Goal: Information Seeking & Learning: Check status

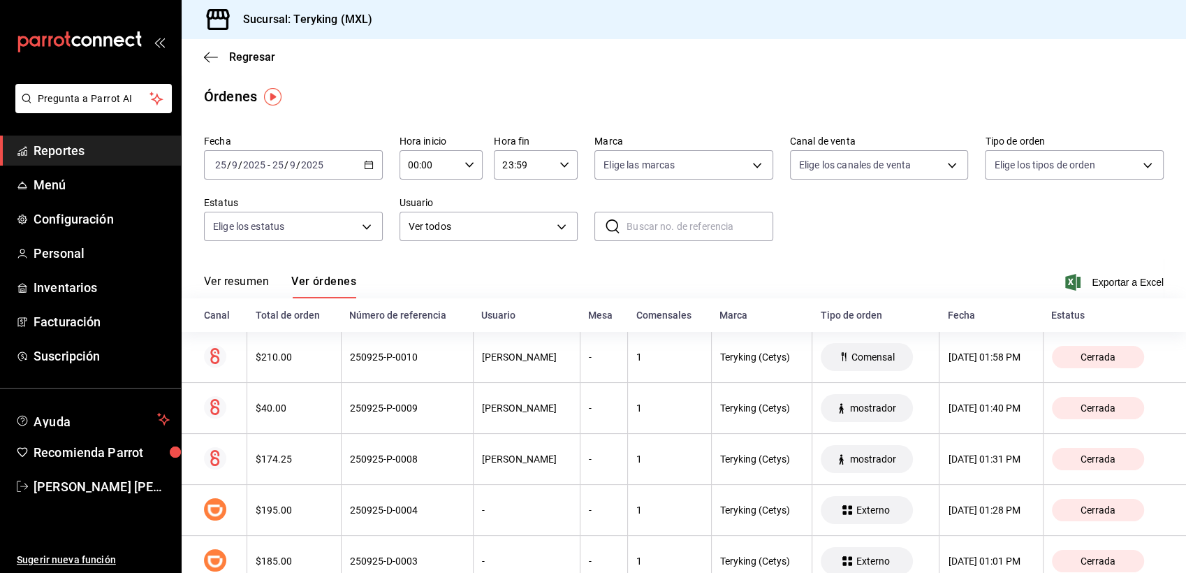
click at [94, 150] on span "Reportes" at bounding box center [102, 150] width 136 height 19
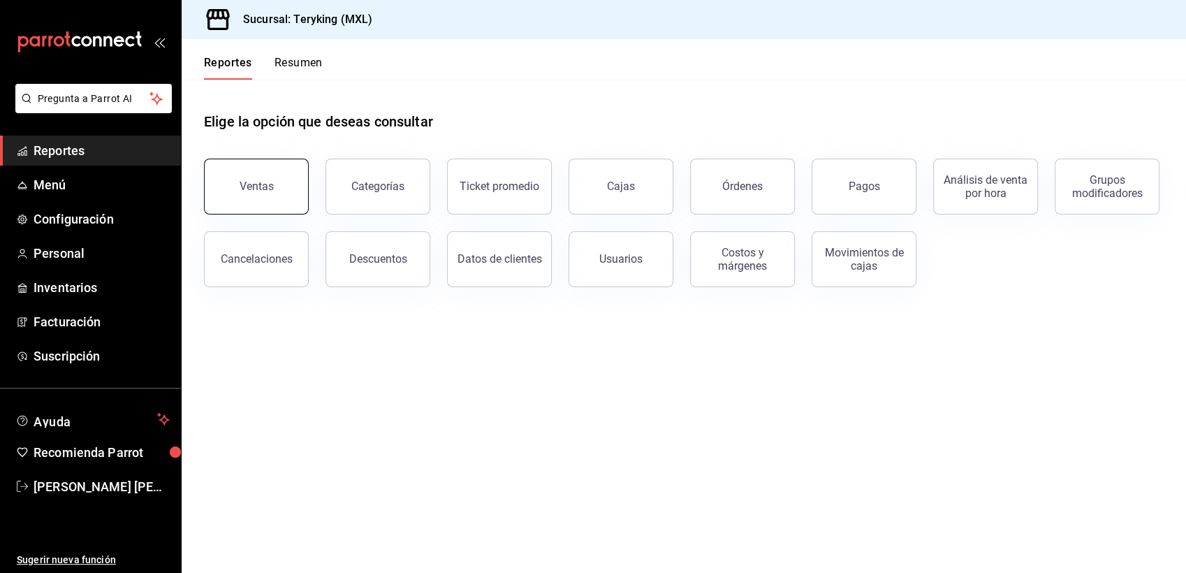
click at [233, 197] on button "Ventas" at bounding box center [256, 187] width 105 height 56
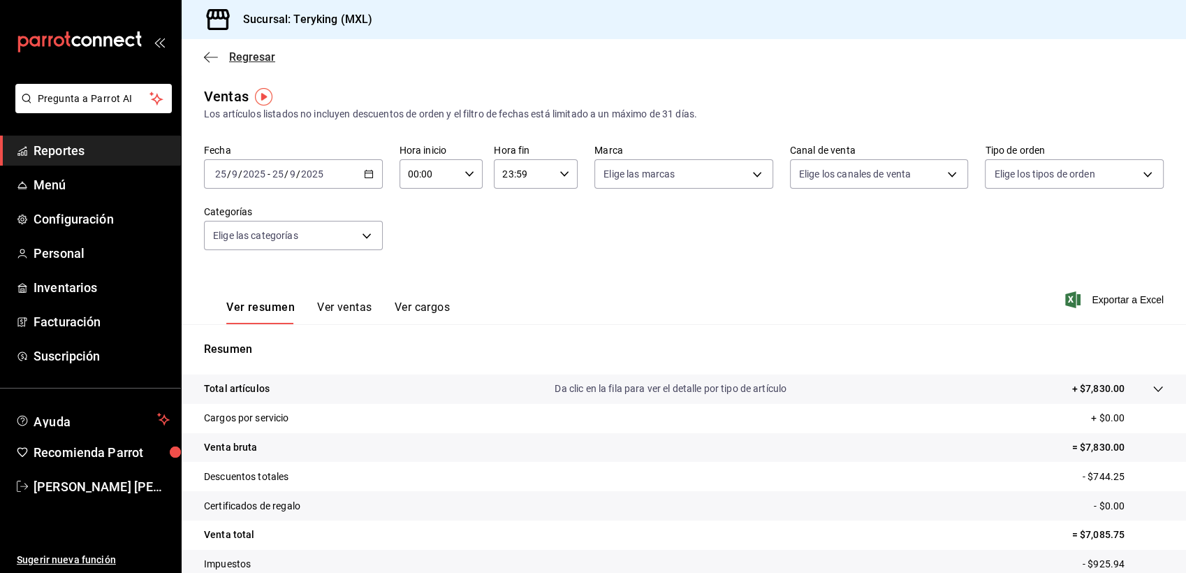
click at [260, 59] on span "Regresar" at bounding box center [252, 56] width 46 height 13
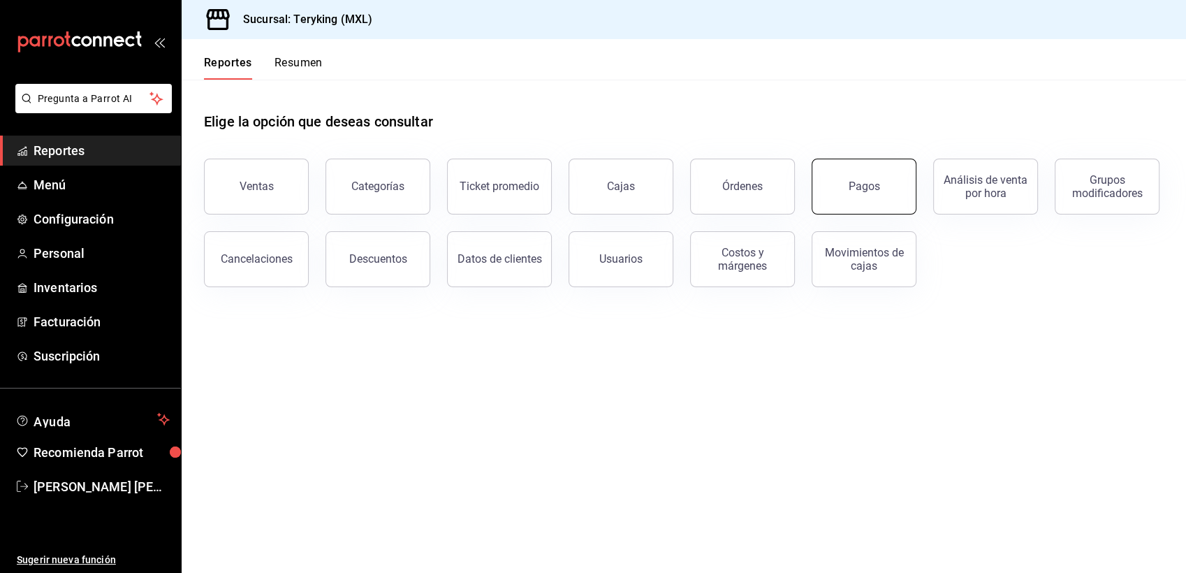
click at [859, 191] on div "Pagos" at bounding box center [863, 185] width 31 height 13
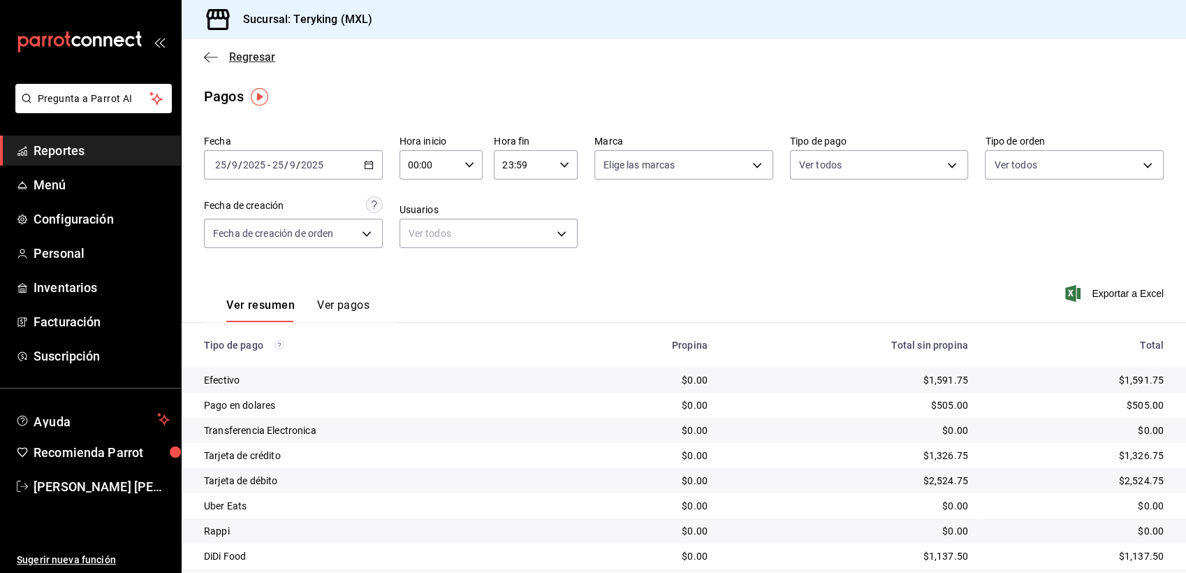
click at [259, 57] on span "Regresar" at bounding box center [252, 56] width 46 height 13
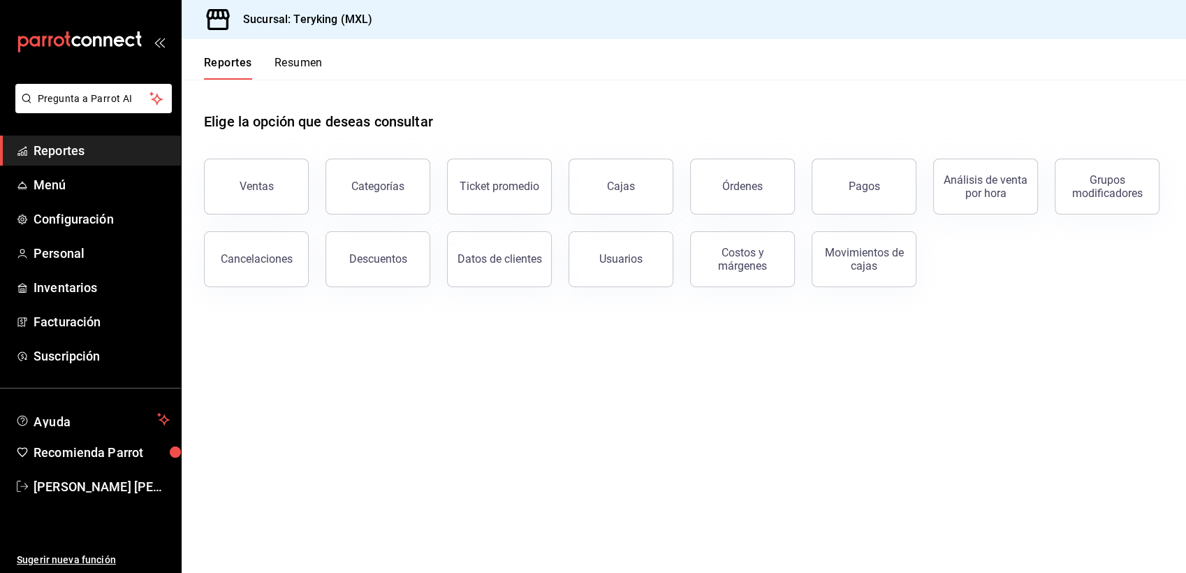
click at [293, 65] on button "Resumen" at bounding box center [298, 68] width 48 height 24
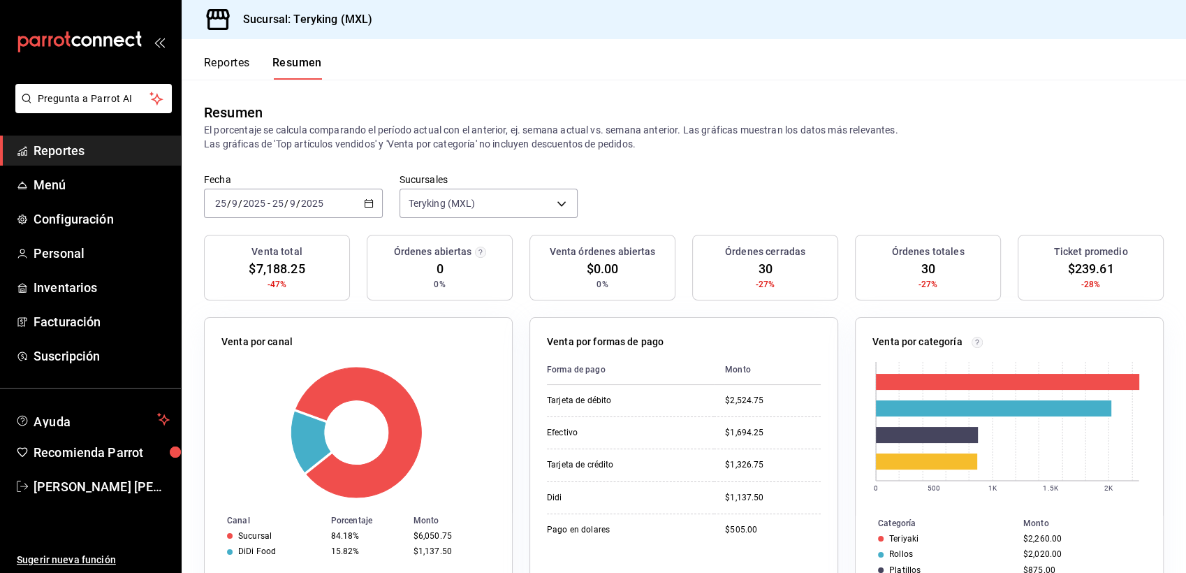
click at [366, 199] on icon "button" at bounding box center [369, 203] width 10 height 10
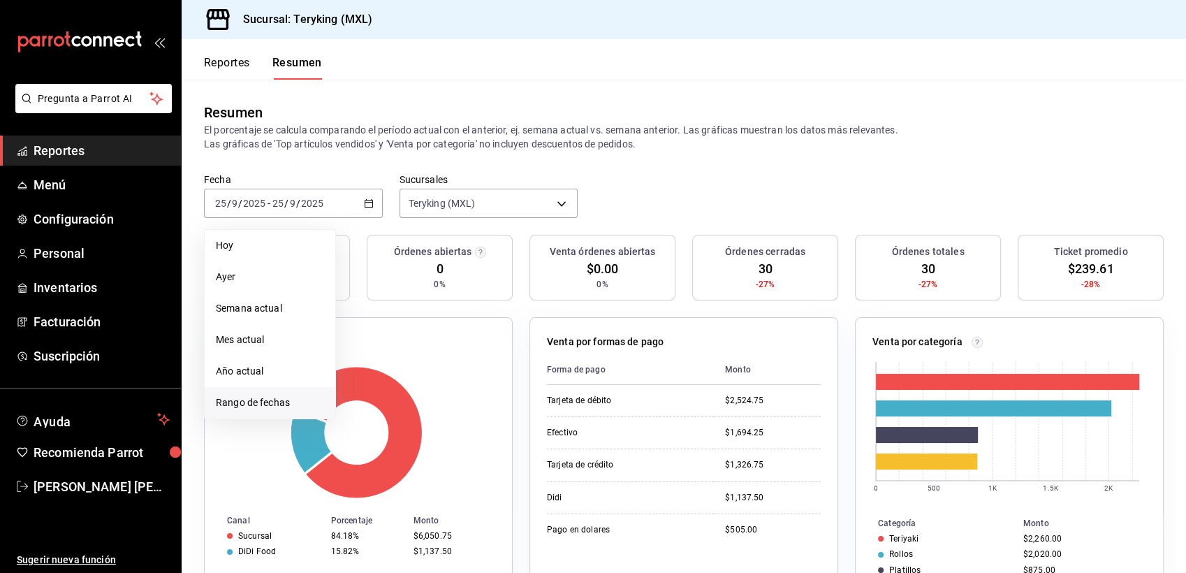
click at [261, 401] on span "Rango de fechas" at bounding box center [270, 402] width 108 height 15
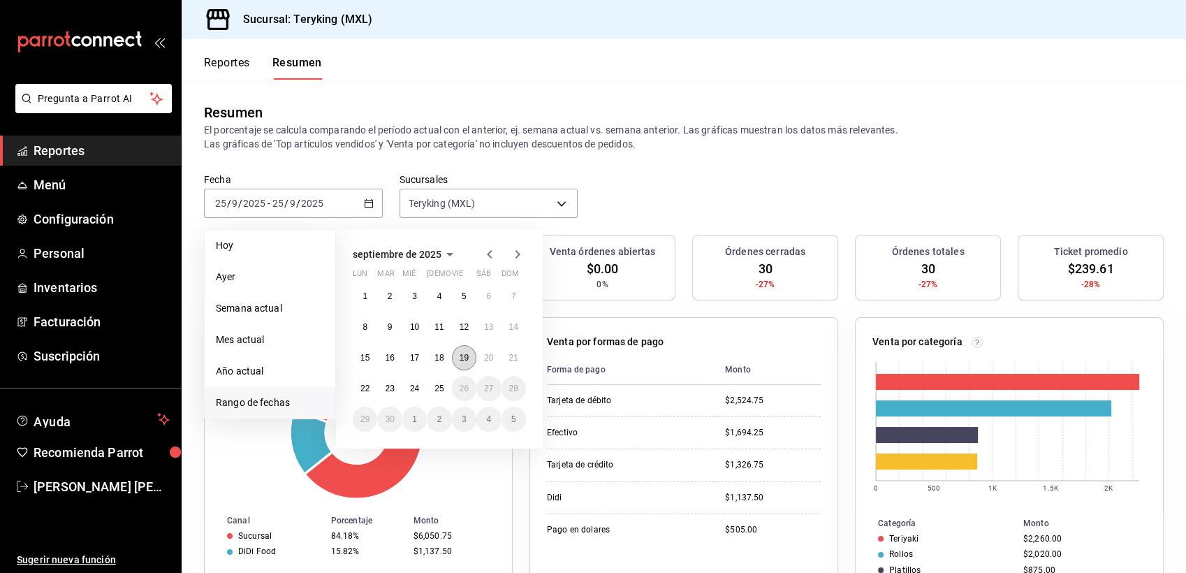
click at [464, 351] on button "19" at bounding box center [464, 357] width 24 height 25
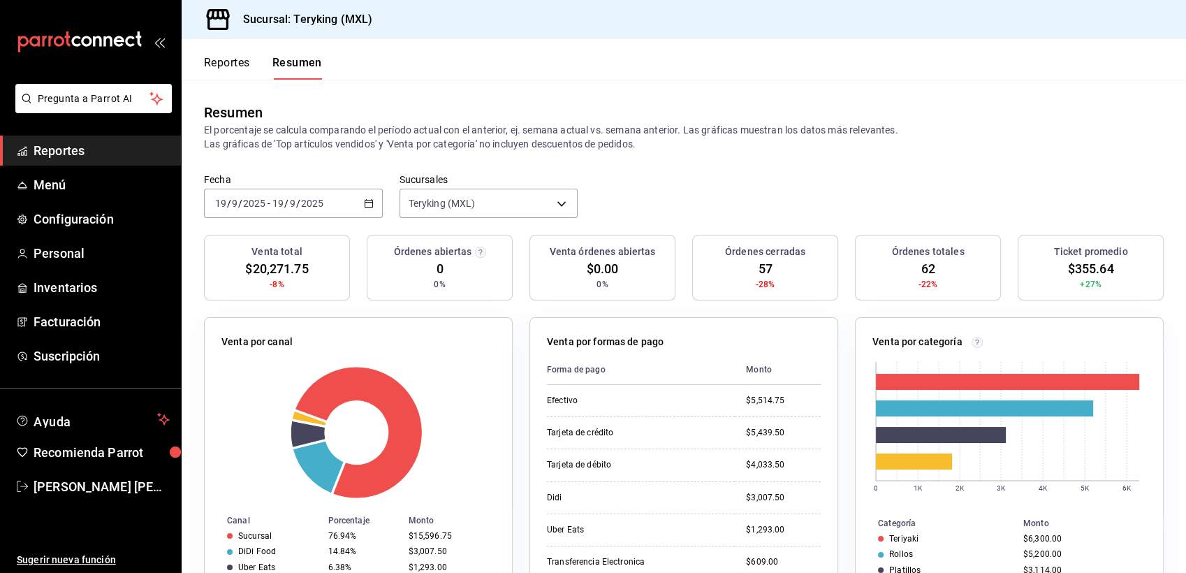
click at [365, 205] on \(Stroke\) "button" at bounding box center [369, 204] width 8 height 8
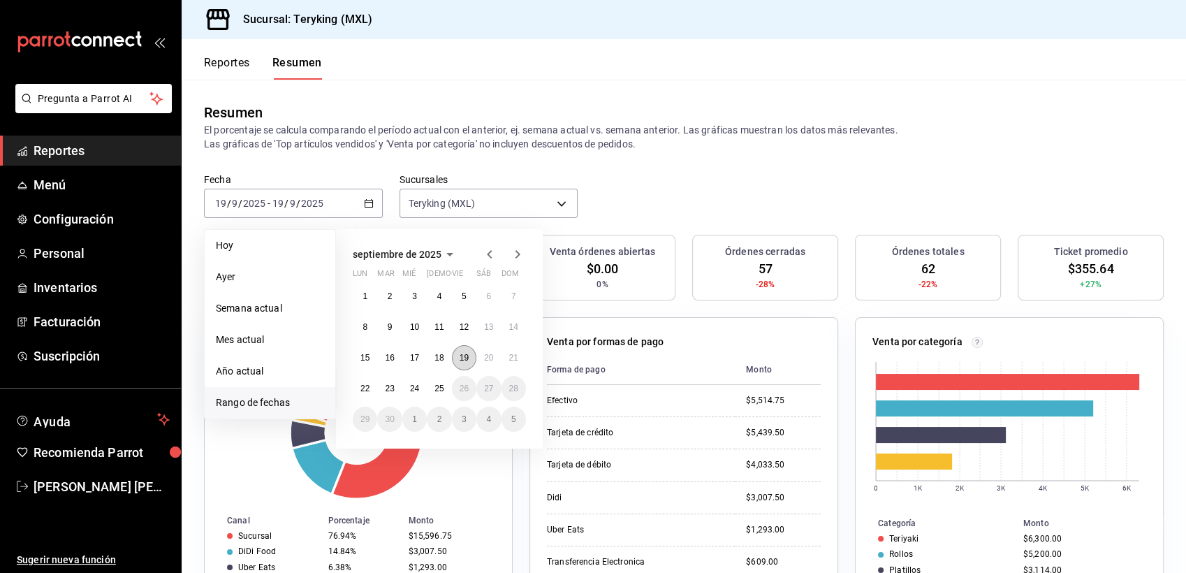
click at [465, 350] on button "19" at bounding box center [464, 357] width 24 height 25
click at [489, 351] on button "20" at bounding box center [488, 357] width 24 height 25
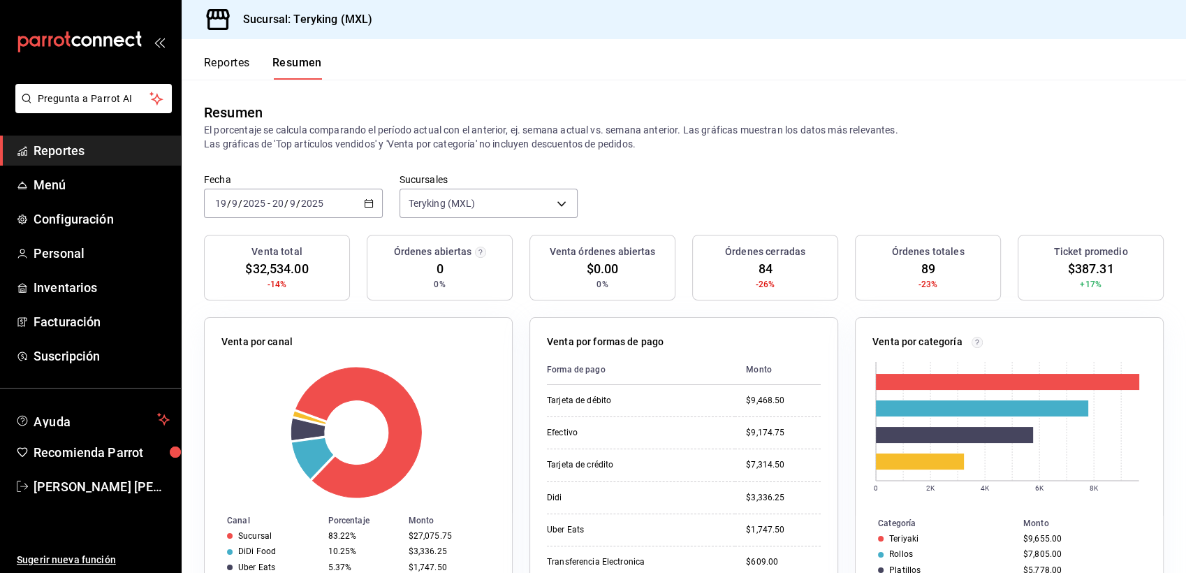
click at [372, 200] on div "[DATE] [DATE] - [DATE] [DATE]" at bounding box center [293, 203] width 179 height 29
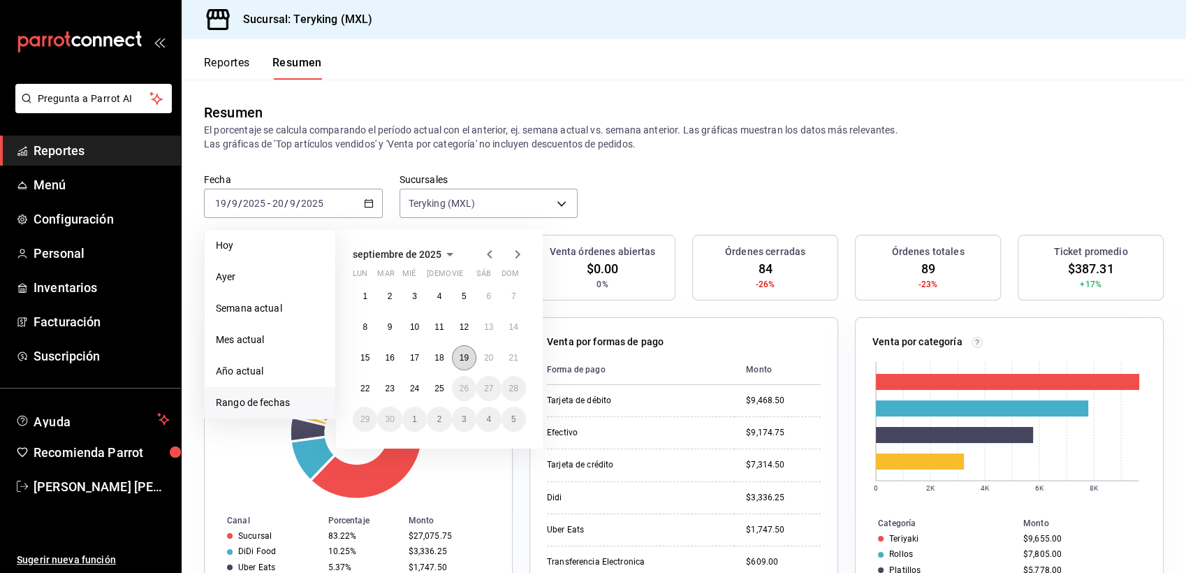
click at [469, 353] on button "19" at bounding box center [464, 357] width 24 height 25
click at [485, 355] on abbr "20" at bounding box center [488, 358] width 9 height 10
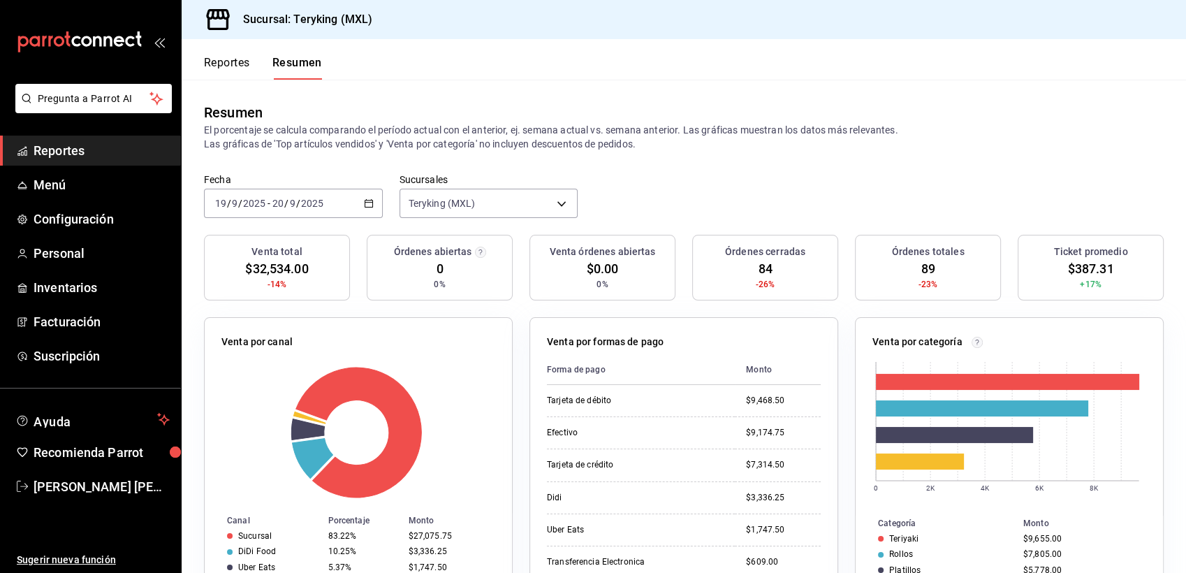
click at [365, 202] on \(Stroke\) "button" at bounding box center [369, 202] width 8 height 1
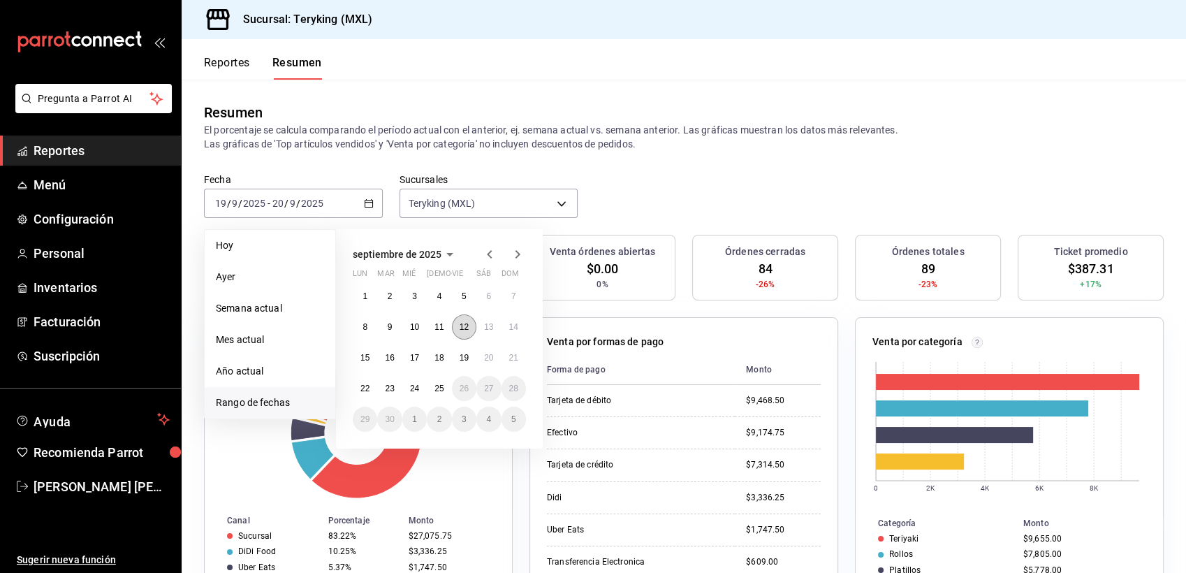
click at [467, 325] on abbr "12" at bounding box center [464, 327] width 9 height 10
click at [485, 327] on abbr "13" at bounding box center [488, 327] width 9 height 10
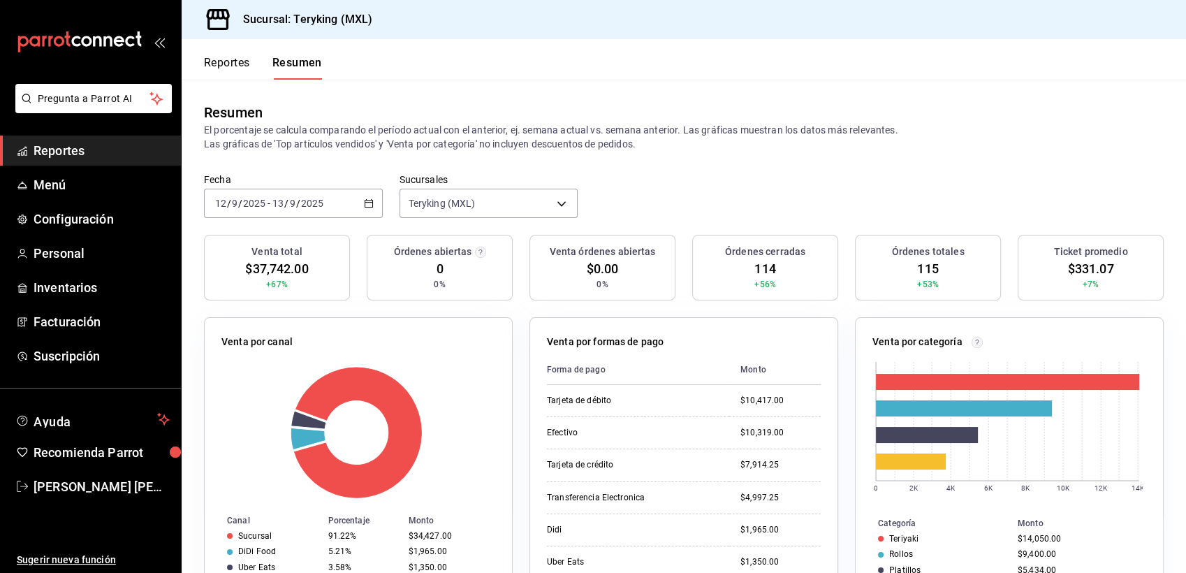
click at [364, 203] on icon "button" at bounding box center [369, 203] width 10 height 10
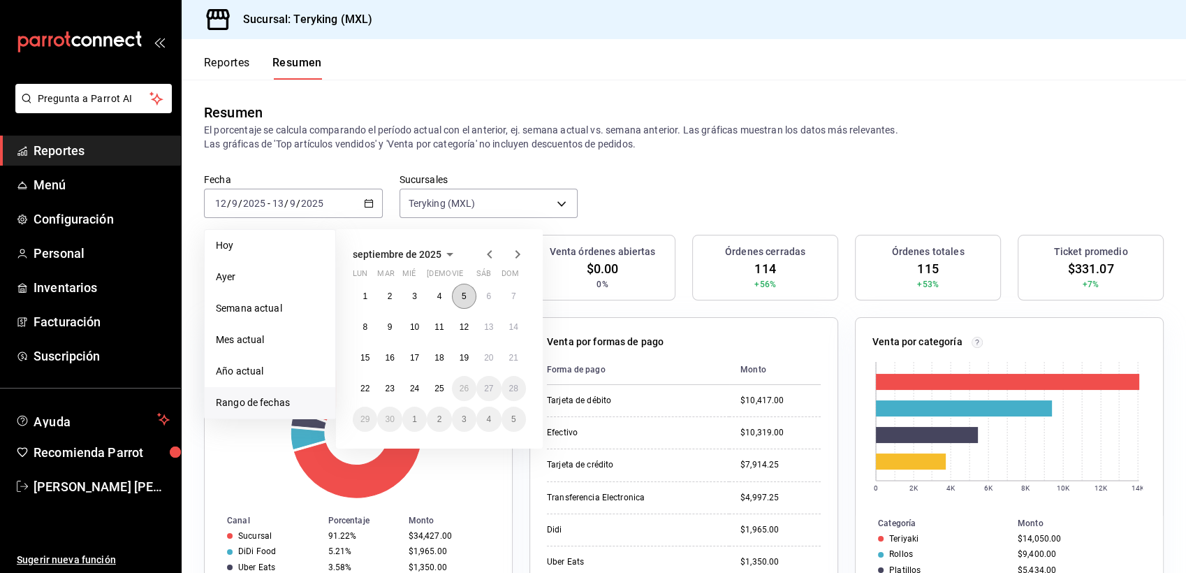
click at [471, 295] on button "5" at bounding box center [464, 296] width 24 height 25
click at [494, 295] on button "6" at bounding box center [488, 296] width 24 height 25
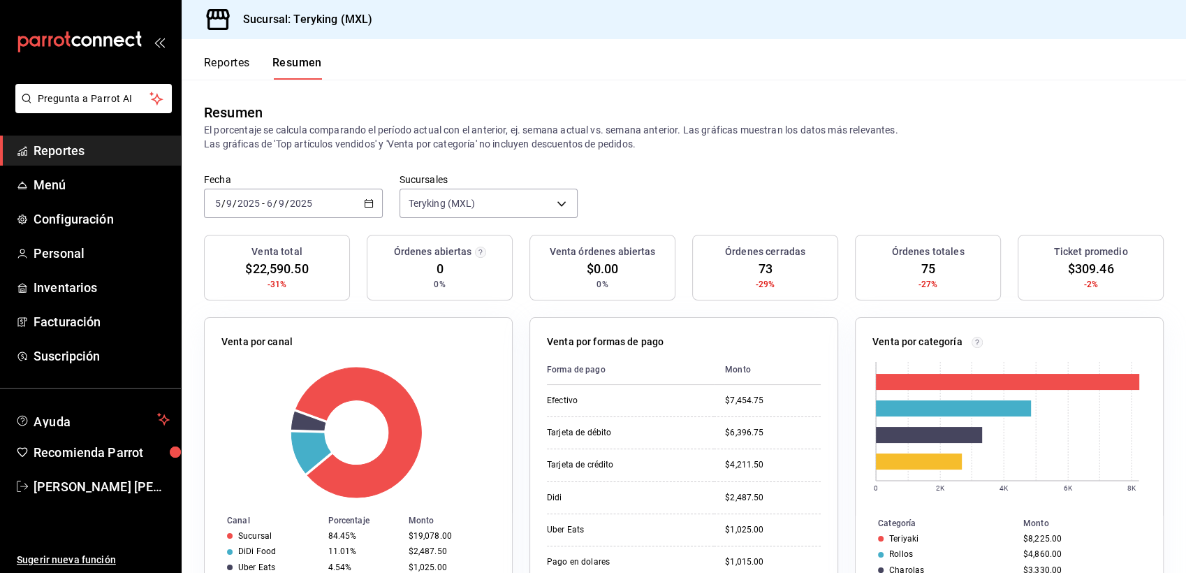
click at [82, 148] on span "Reportes" at bounding box center [102, 150] width 136 height 19
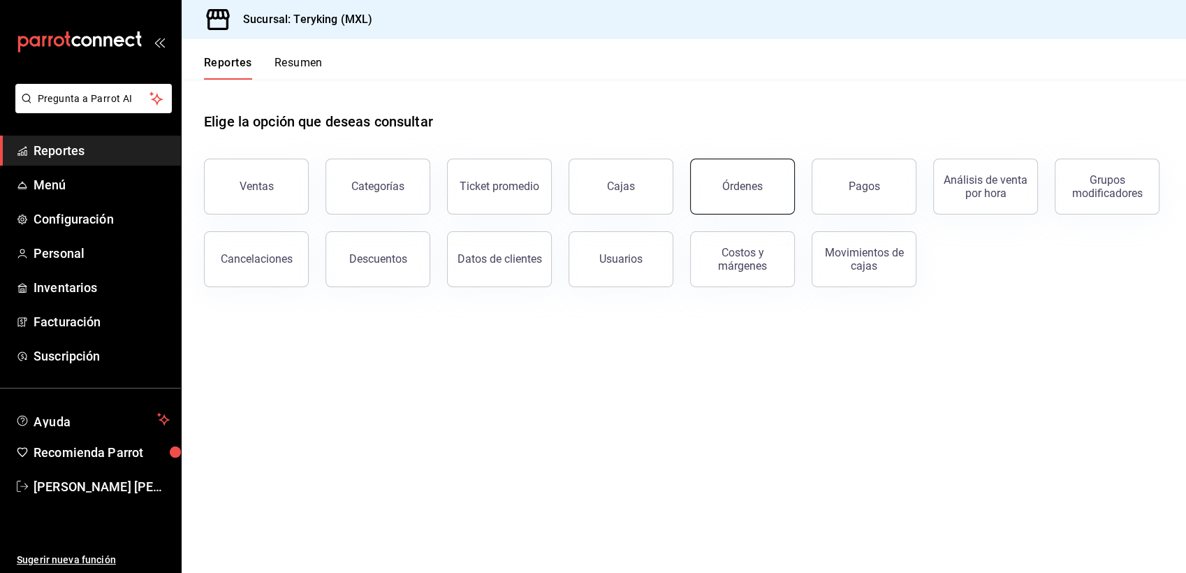
click at [757, 184] on div "Órdenes" at bounding box center [742, 185] width 41 height 13
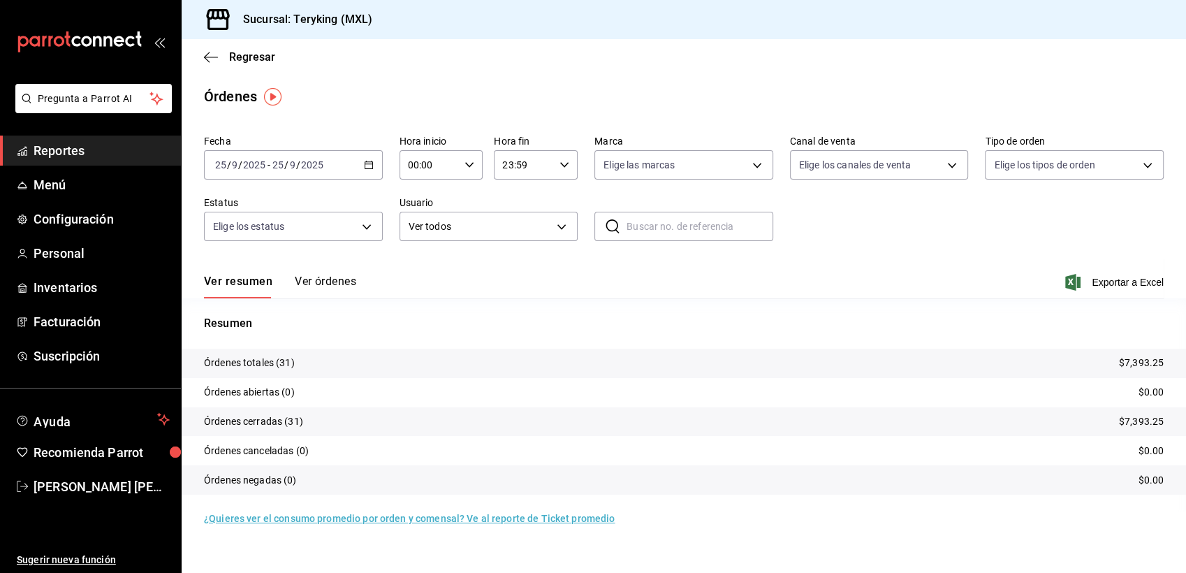
click at [330, 278] on button "Ver órdenes" at bounding box center [325, 286] width 61 height 24
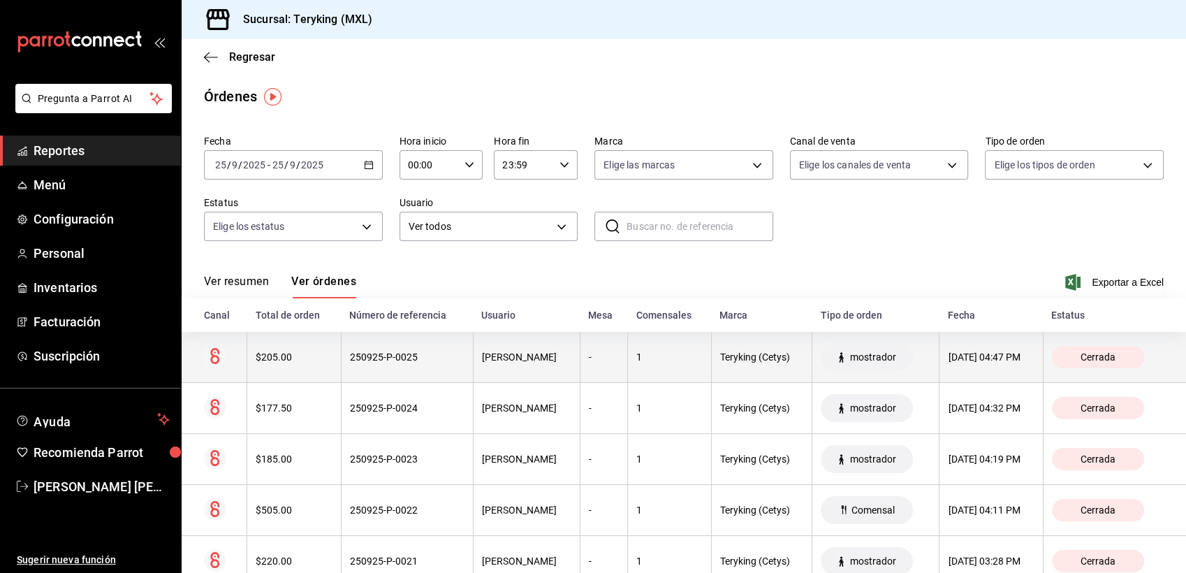
click at [341, 360] on th "250925-P-0025" at bounding box center [407, 357] width 132 height 51
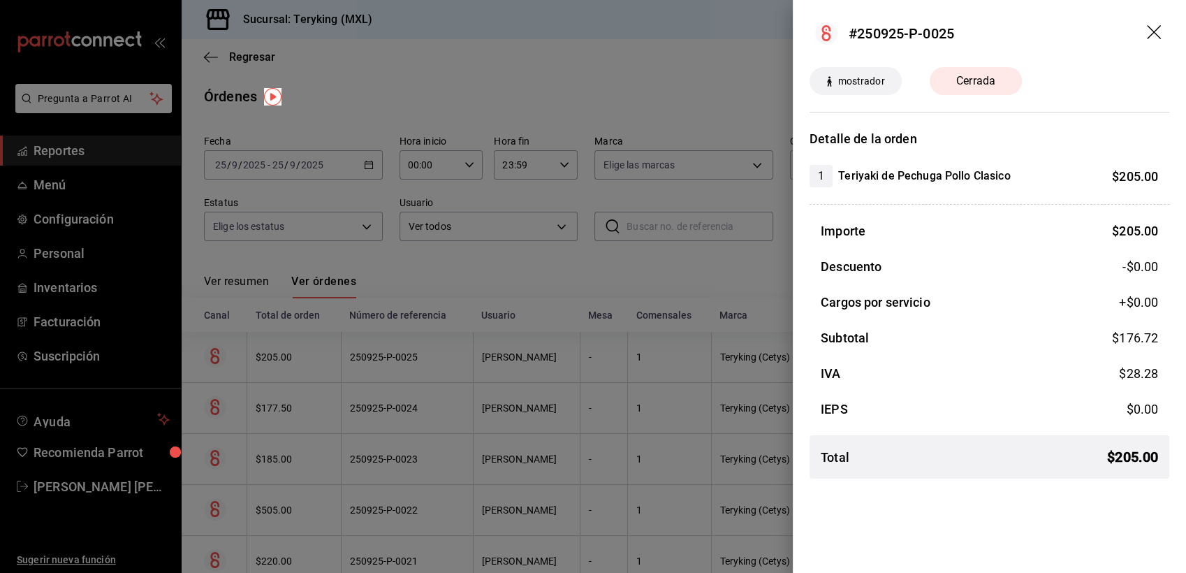
click at [480, 275] on div at bounding box center [593, 286] width 1186 height 573
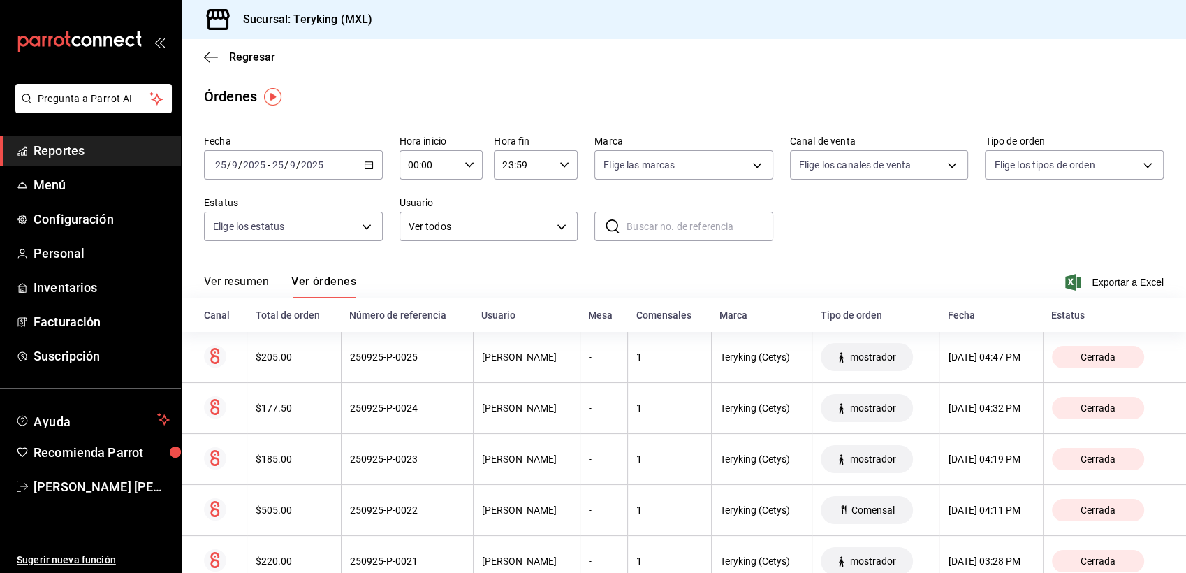
click at [72, 154] on span "Reportes" at bounding box center [102, 150] width 136 height 19
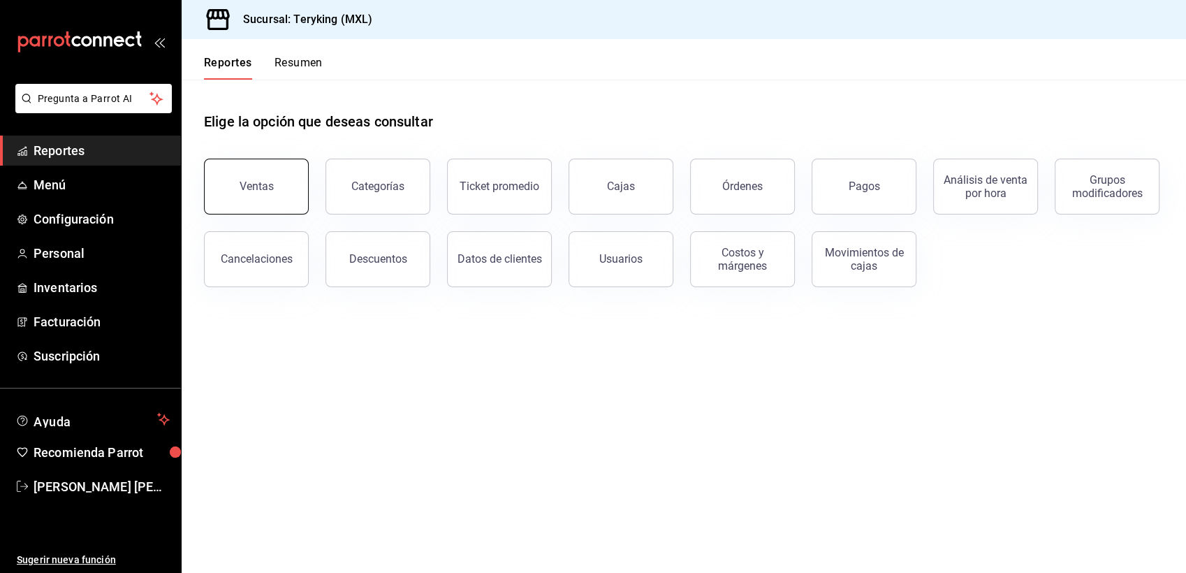
click at [207, 205] on div "Ventas" at bounding box center [248, 178] width 122 height 73
click at [260, 175] on button "Ventas" at bounding box center [256, 187] width 105 height 56
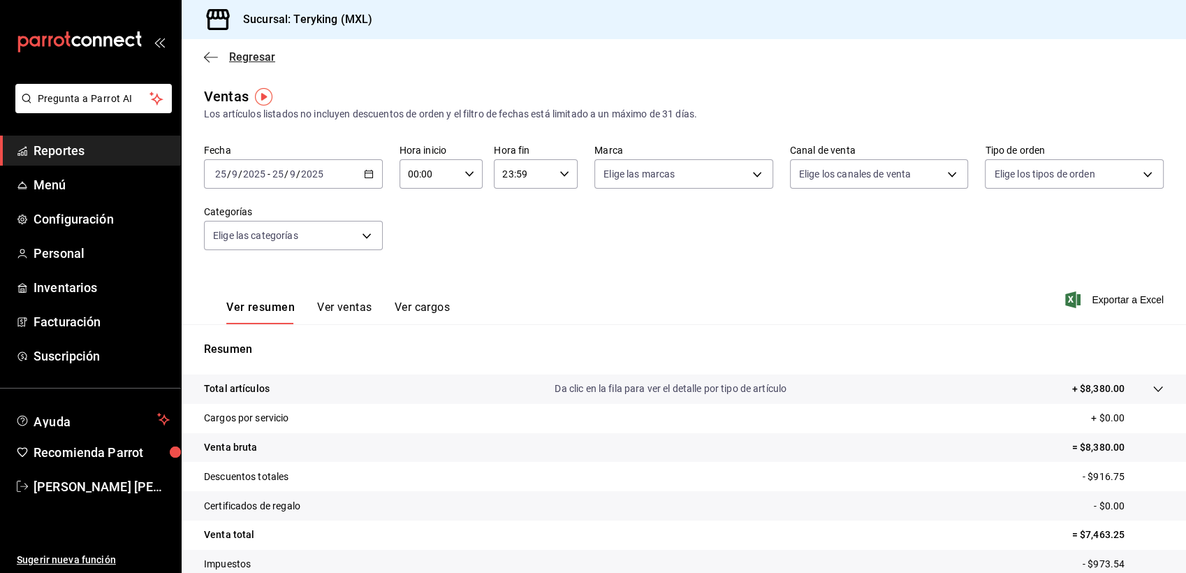
click at [251, 54] on span "Regresar" at bounding box center [252, 56] width 46 height 13
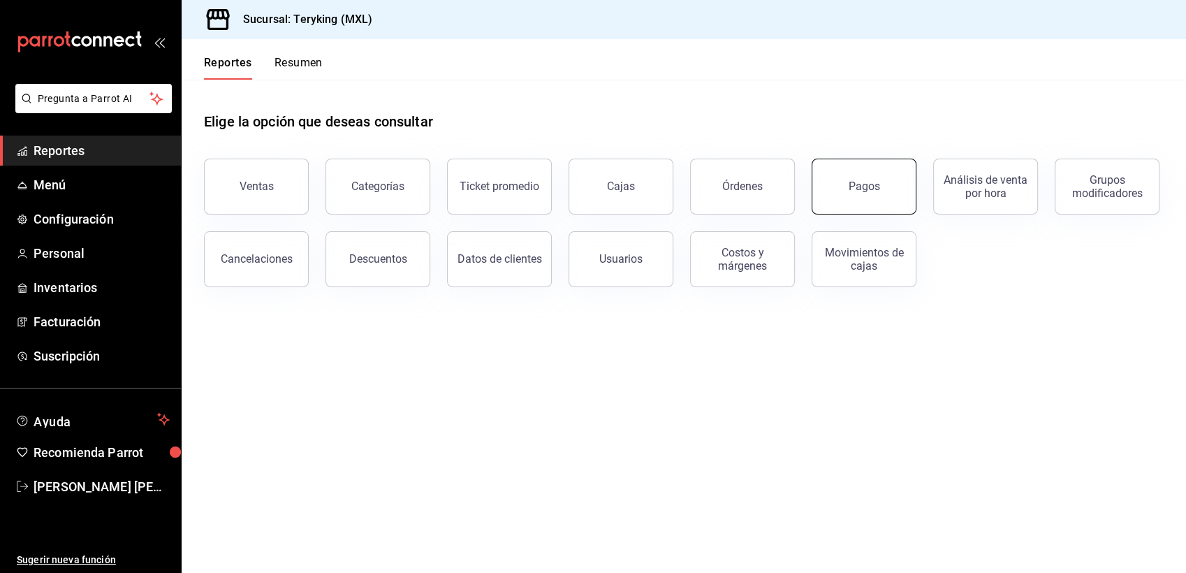
click at [874, 179] on button "Pagos" at bounding box center [863, 187] width 105 height 56
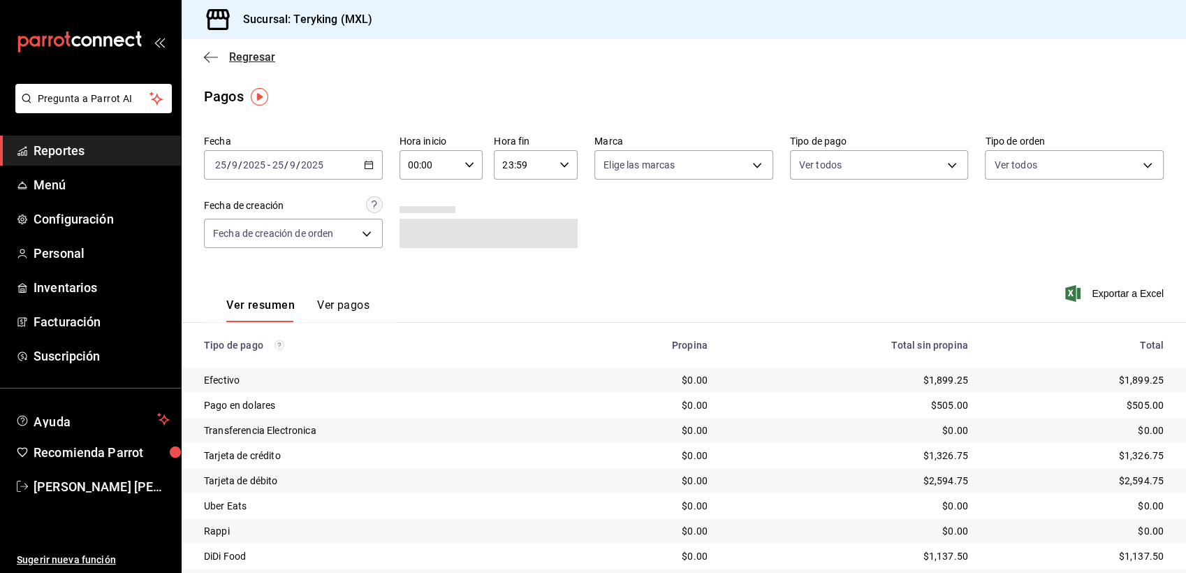
click at [268, 64] on span "Regresar" at bounding box center [252, 56] width 46 height 13
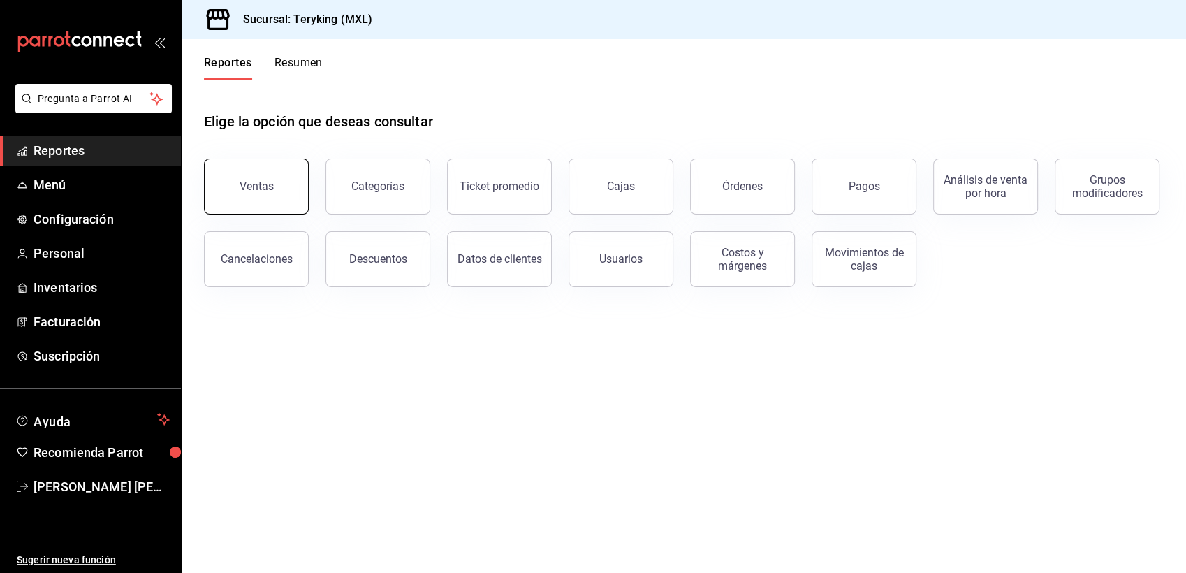
click at [279, 181] on button "Ventas" at bounding box center [256, 187] width 105 height 56
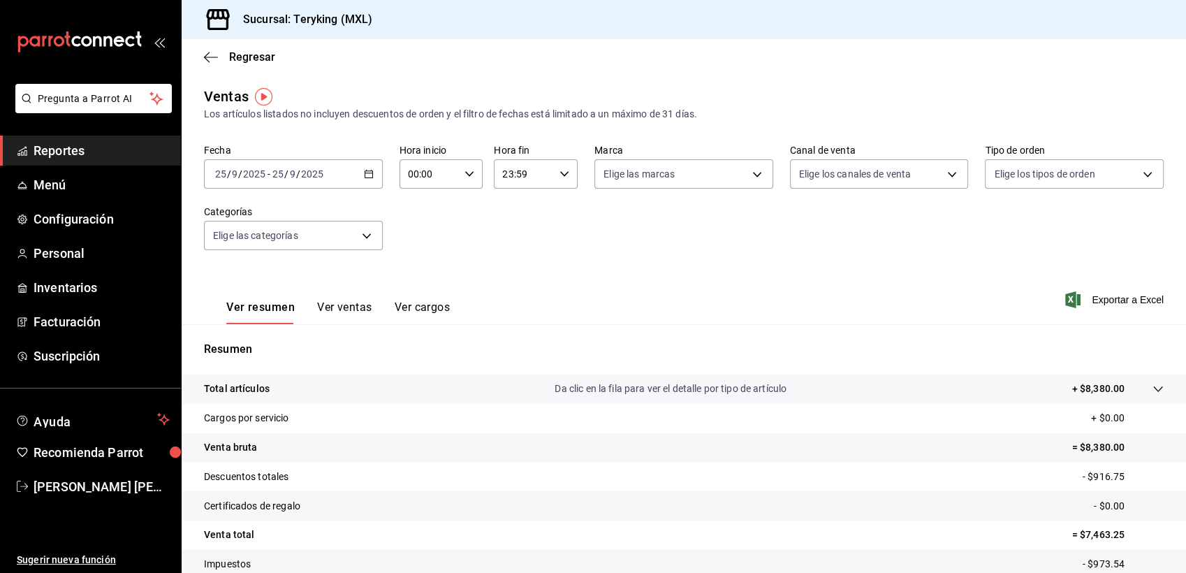
click at [365, 170] on icon "button" at bounding box center [369, 174] width 10 height 10
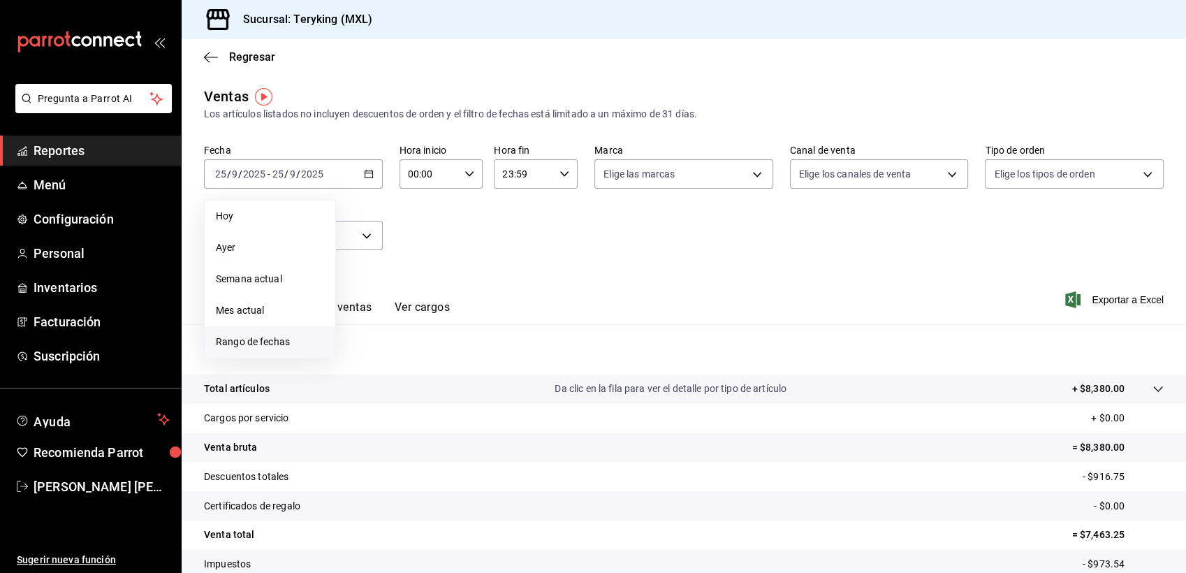
click at [289, 341] on span "Rango de fechas" at bounding box center [270, 342] width 108 height 15
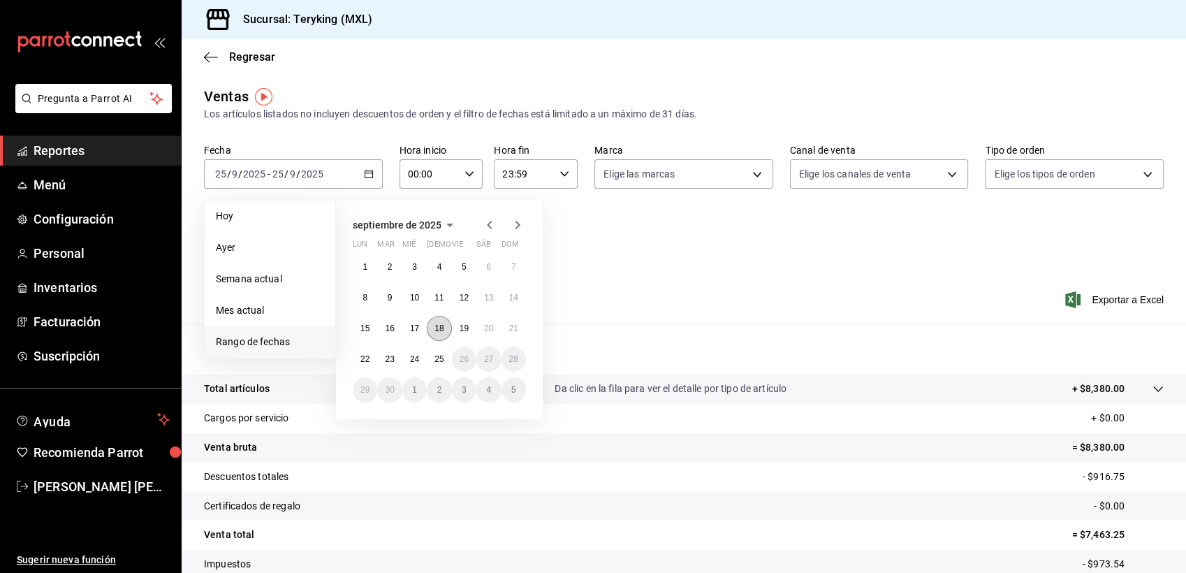
click at [443, 327] on abbr "18" at bounding box center [438, 328] width 9 height 10
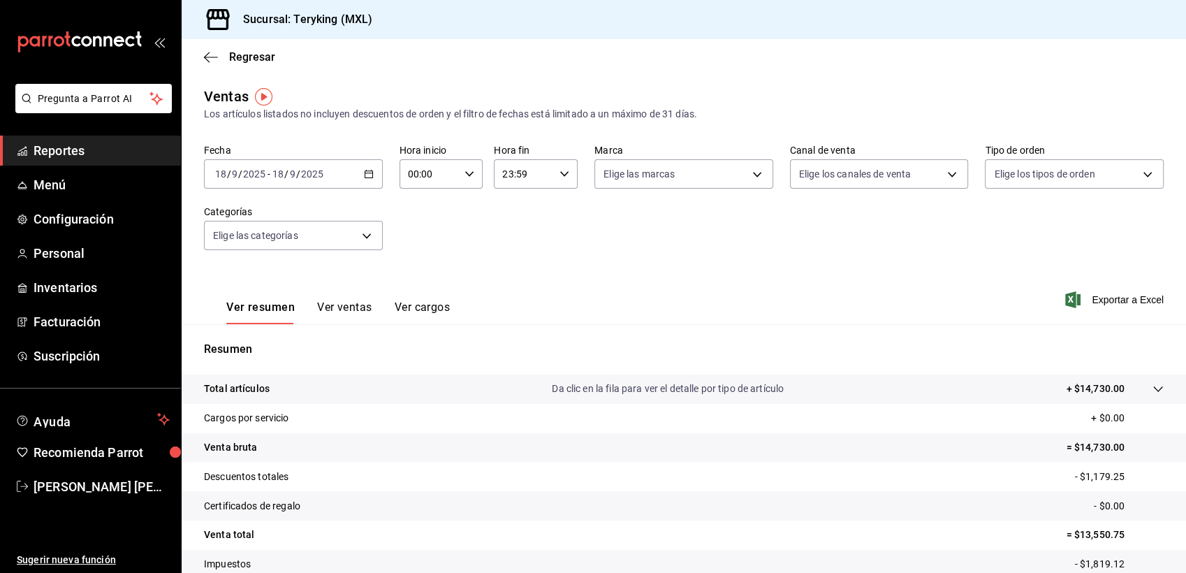
click at [367, 175] on icon "button" at bounding box center [369, 174] width 10 height 10
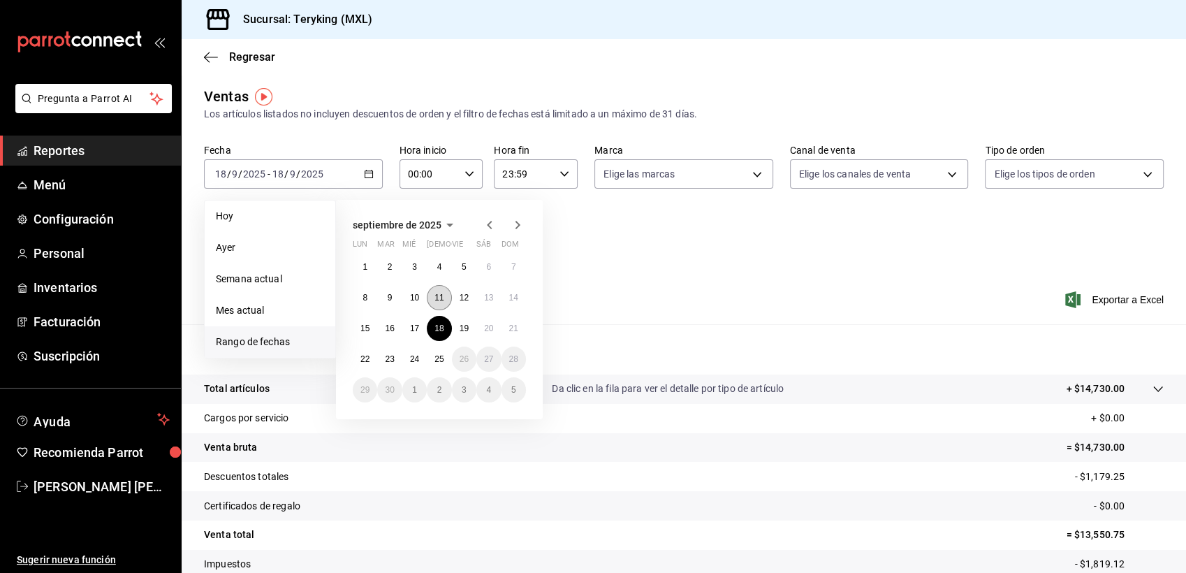
click at [442, 297] on abbr "11" at bounding box center [438, 298] width 9 height 10
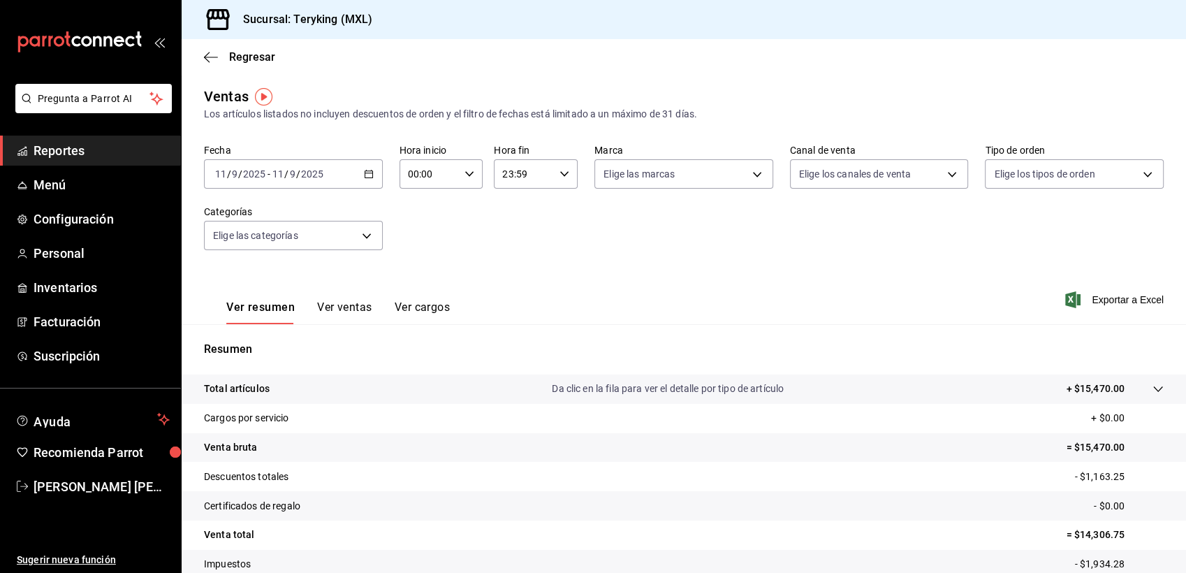
click at [367, 169] on icon "button" at bounding box center [369, 174] width 10 height 10
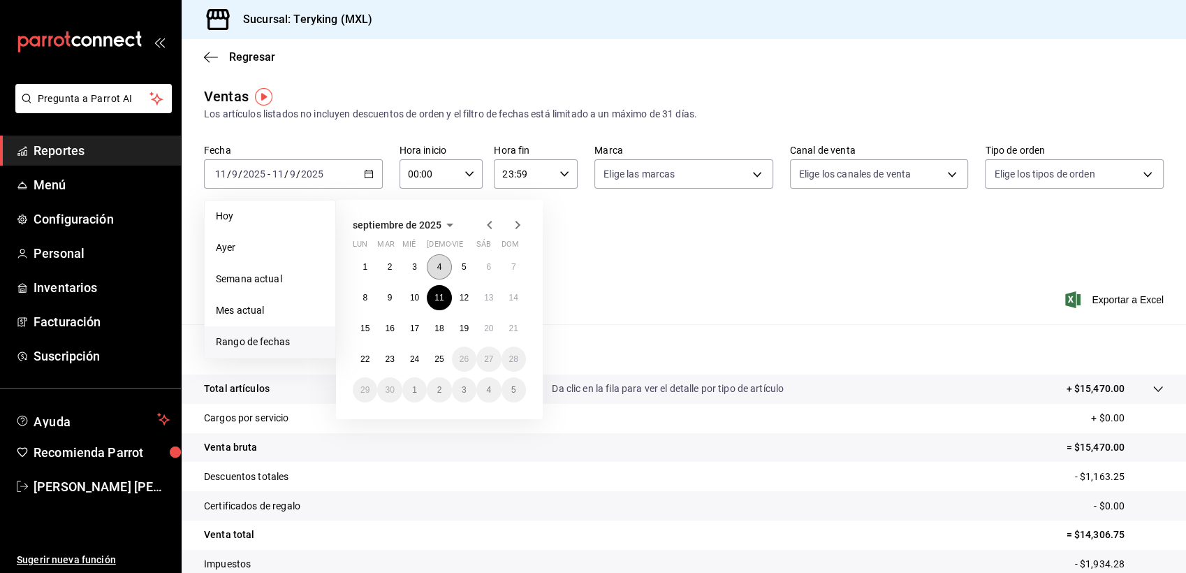
click at [441, 267] on button "4" at bounding box center [439, 266] width 24 height 25
